Goal: Task Accomplishment & Management: Manage account settings

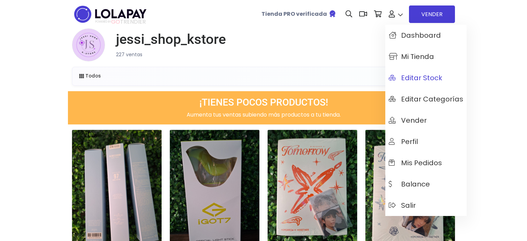
click at [433, 76] on span "Editar Stock" at bounding box center [415, 78] width 53 height 8
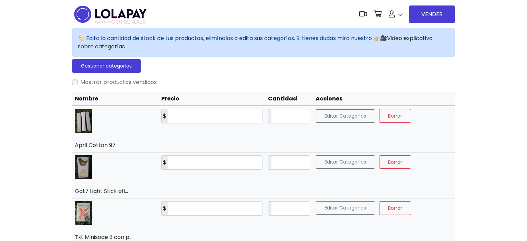
click at [77, 82] on div "Mostrar productos vendidos" at bounding box center [263, 82] width 383 height 8
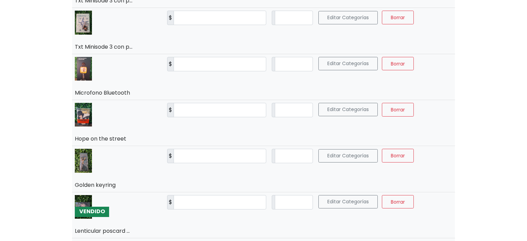
scroll to position [284, 0]
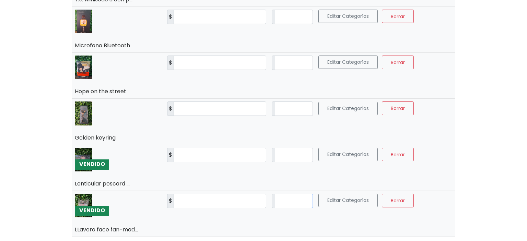
click at [306, 201] on input "*" at bounding box center [294, 201] width 38 height 14
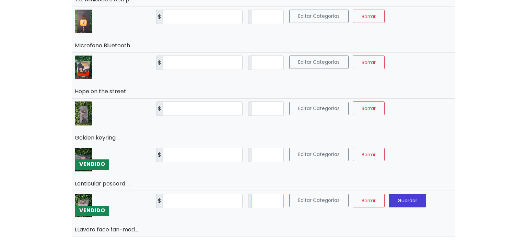
type input "*"
click at [417, 202] on span "Guardar" at bounding box center [407, 200] width 20 height 7
